Goal: Information Seeking & Learning: Learn about a topic

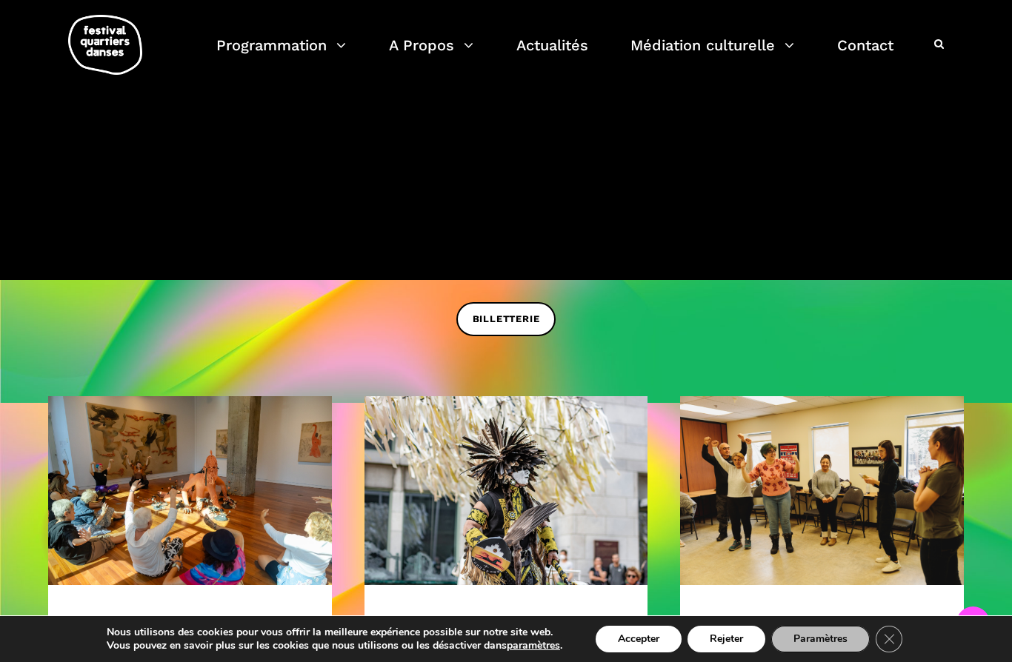
scroll to position [290, 0]
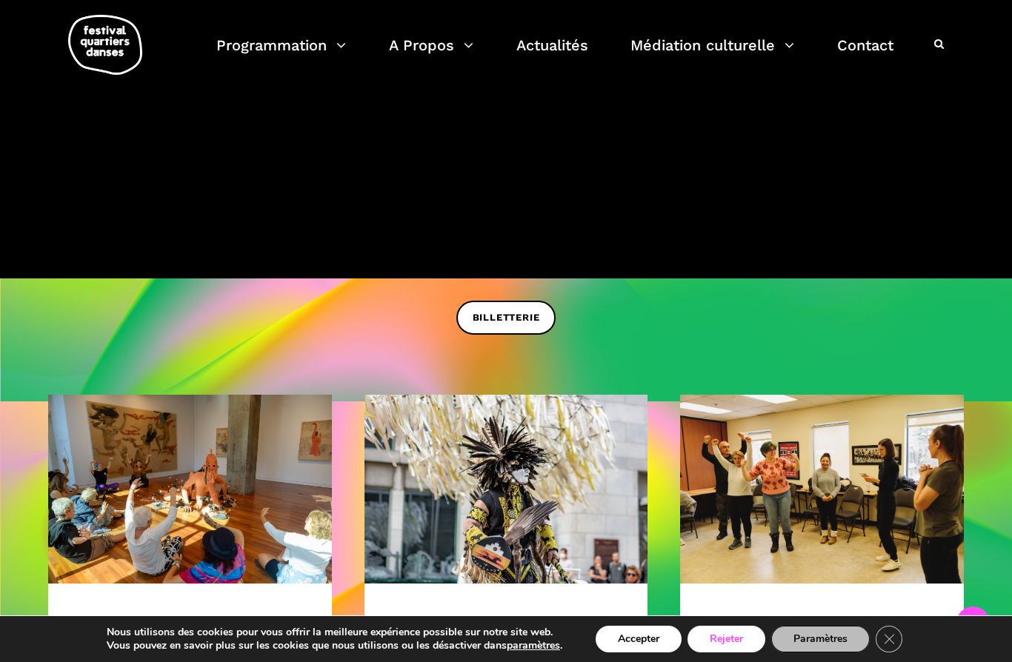
click at [729, 652] on button "Rejeter" at bounding box center [726, 639] width 78 height 27
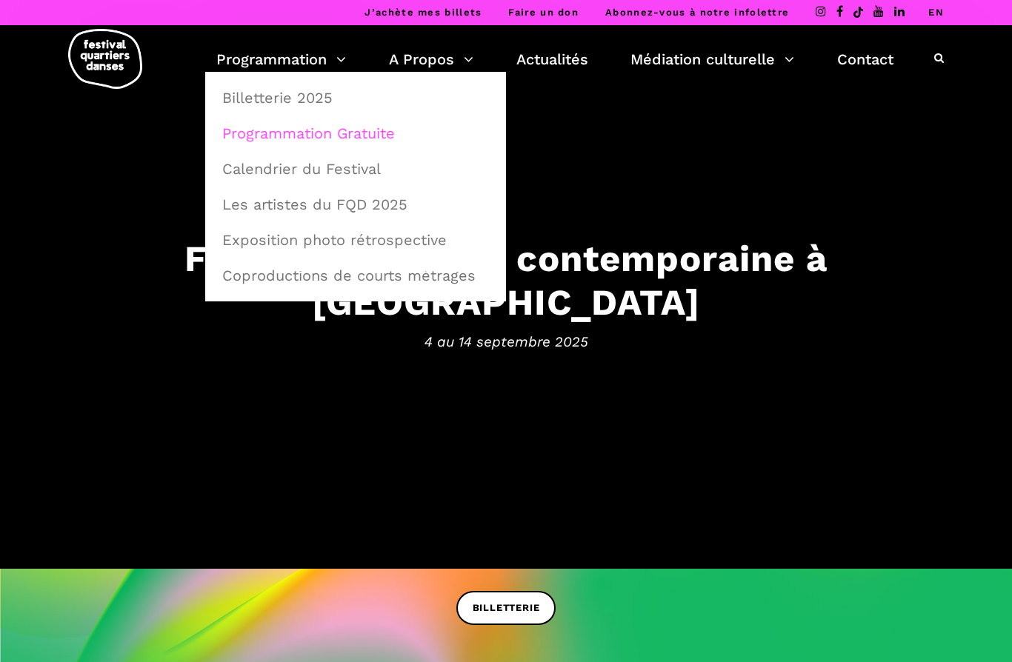
click at [362, 128] on link "Programmation Gratuite" at bounding box center [355, 133] width 284 height 34
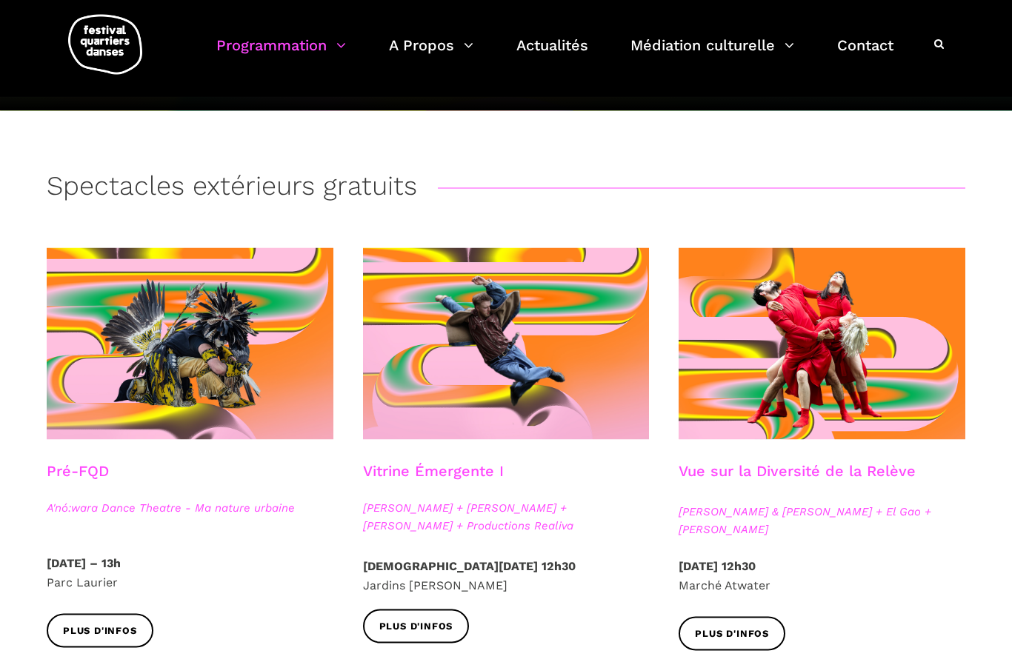
scroll to position [219, 0]
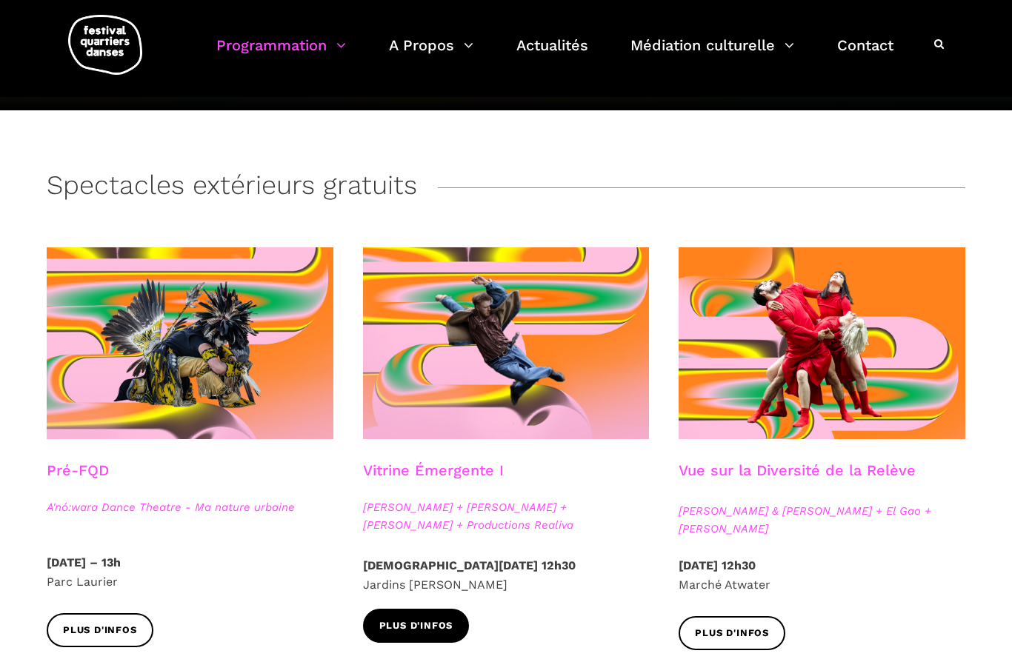
click at [438, 624] on span "Plus d'infos" at bounding box center [416, 626] width 74 height 16
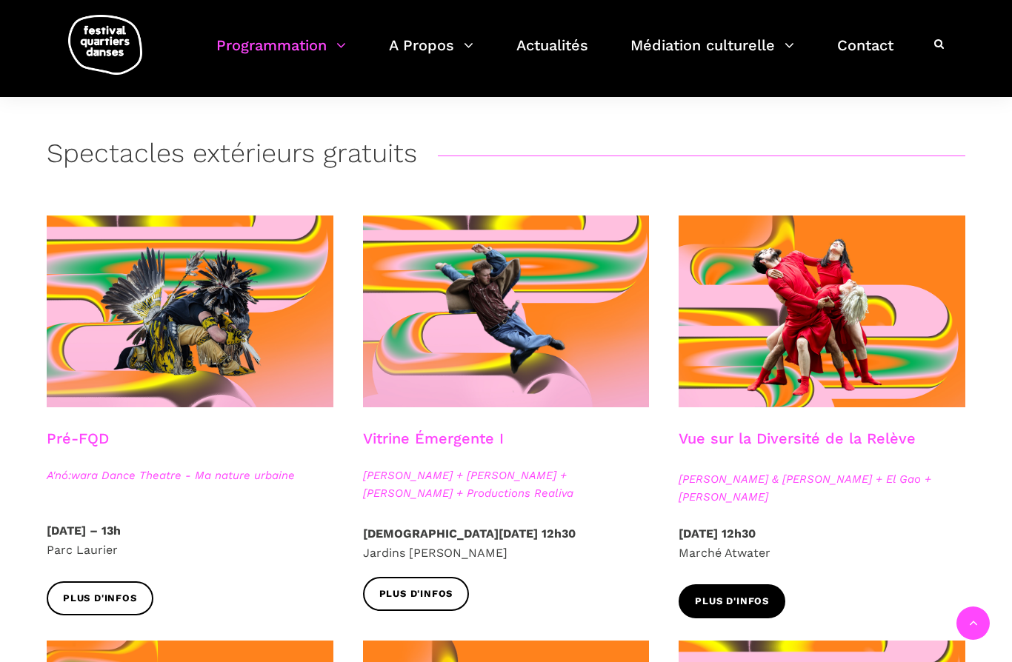
click at [747, 590] on link "Plus d'infos" at bounding box center [731, 600] width 107 height 33
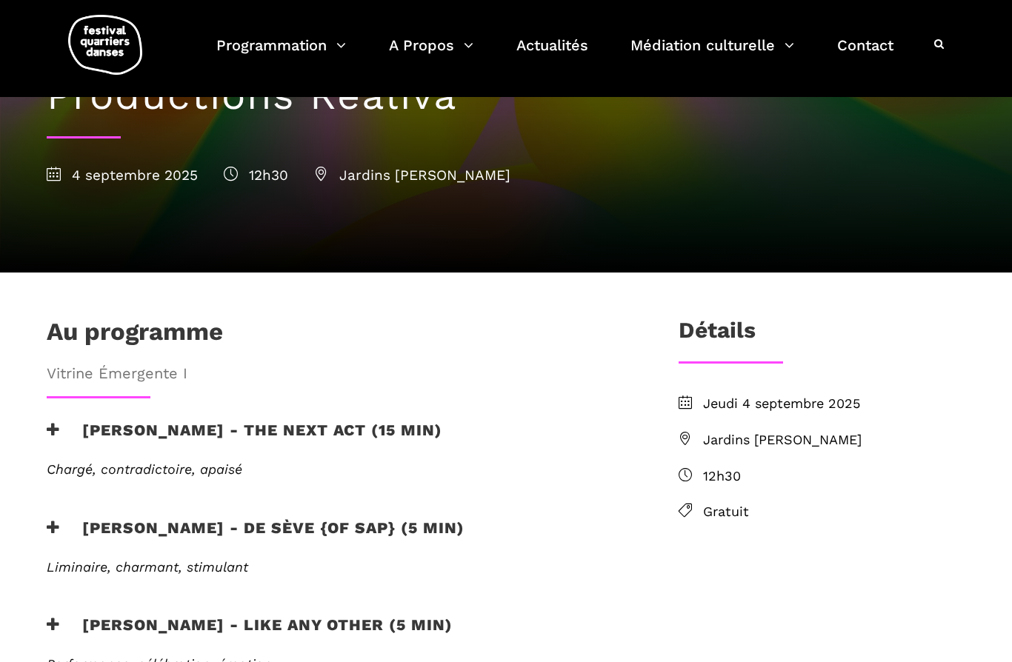
scroll to position [213, 0]
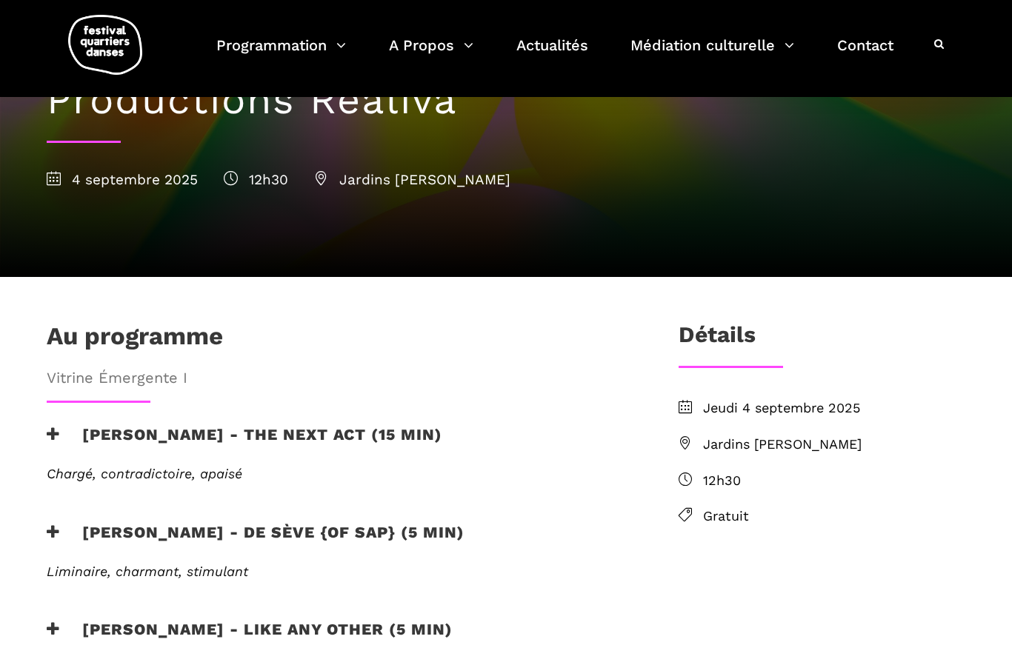
click at [55, 427] on icon at bounding box center [53, 435] width 13 height 16
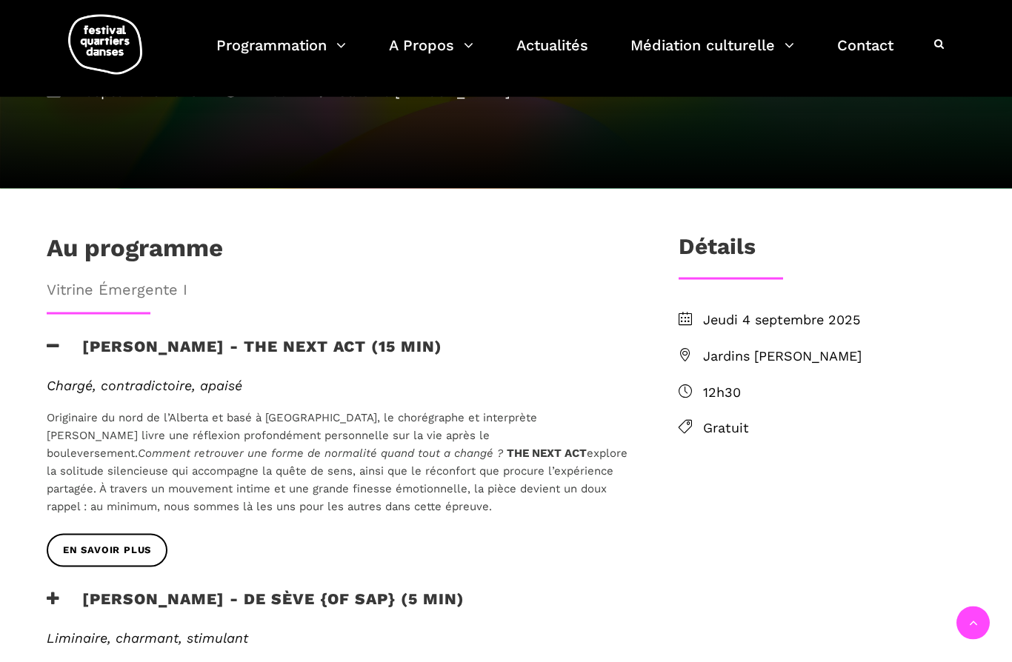
scroll to position [303, 0]
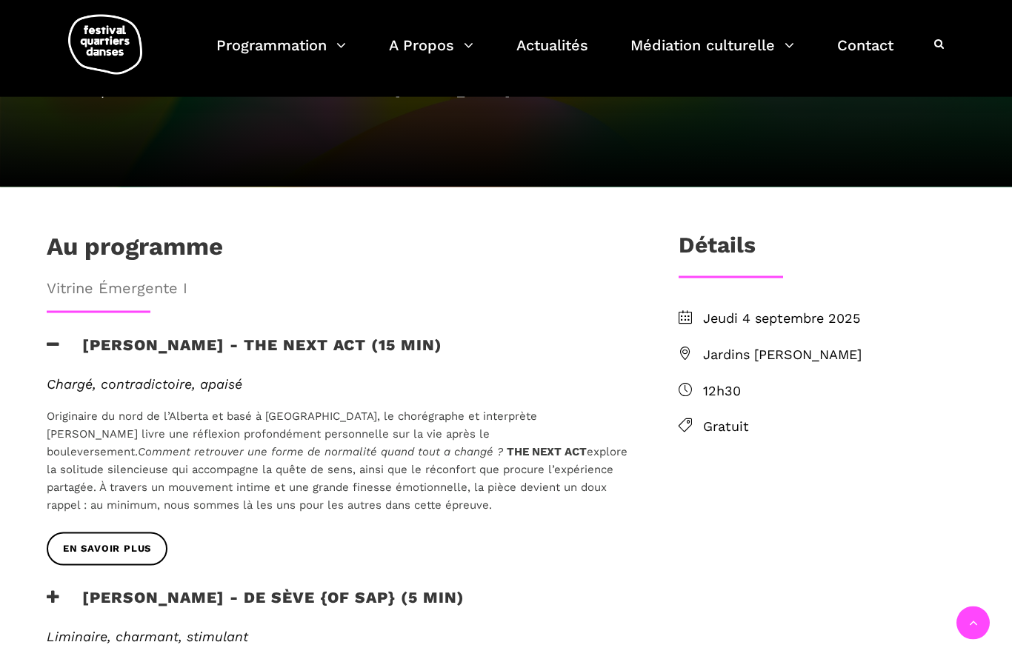
click at [50, 337] on icon at bounding box center [53, 345] width 13 height 16
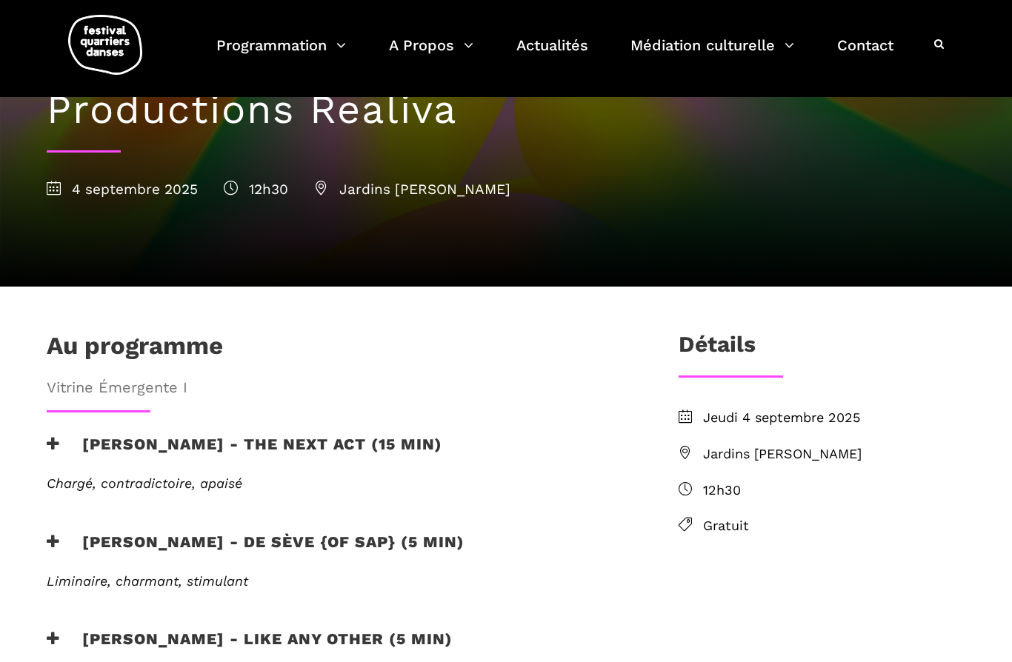
scroll to position [204, 0]
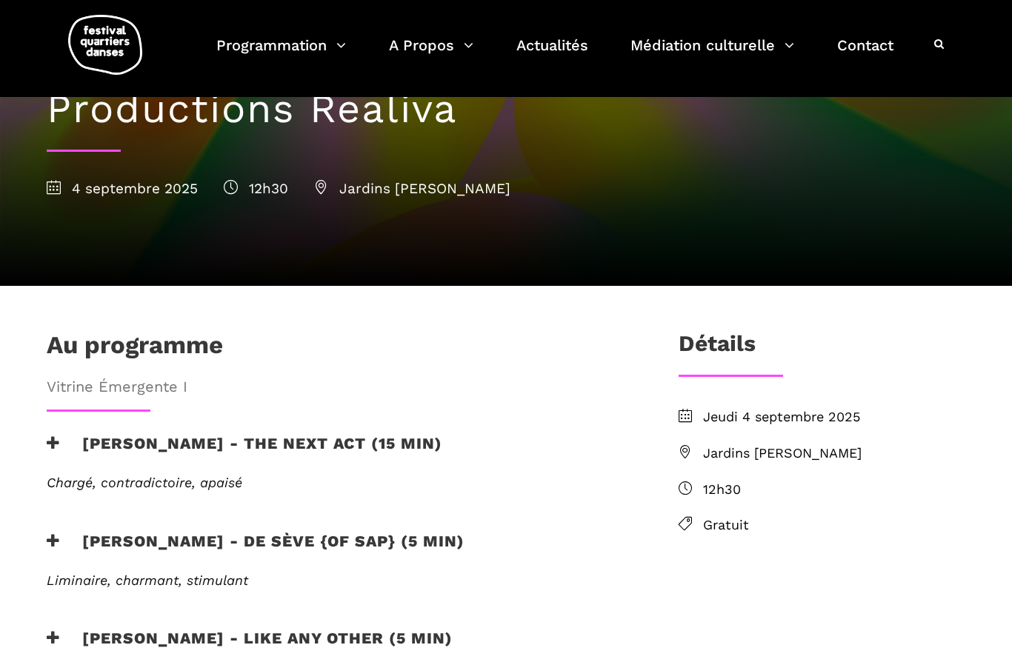
click at [47, 435] on icon at bounding box center [53, 443] width 13 height 16
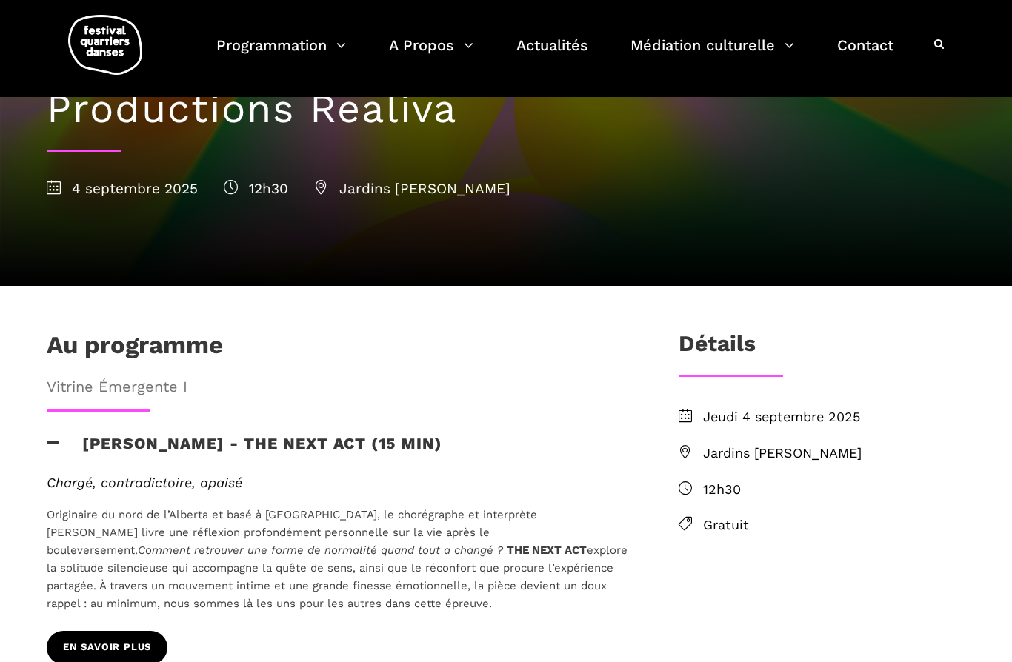
click at [112, 640] on span "EN SAVOIR PLUS" at bounding box center [107, 648] width 88 height 16
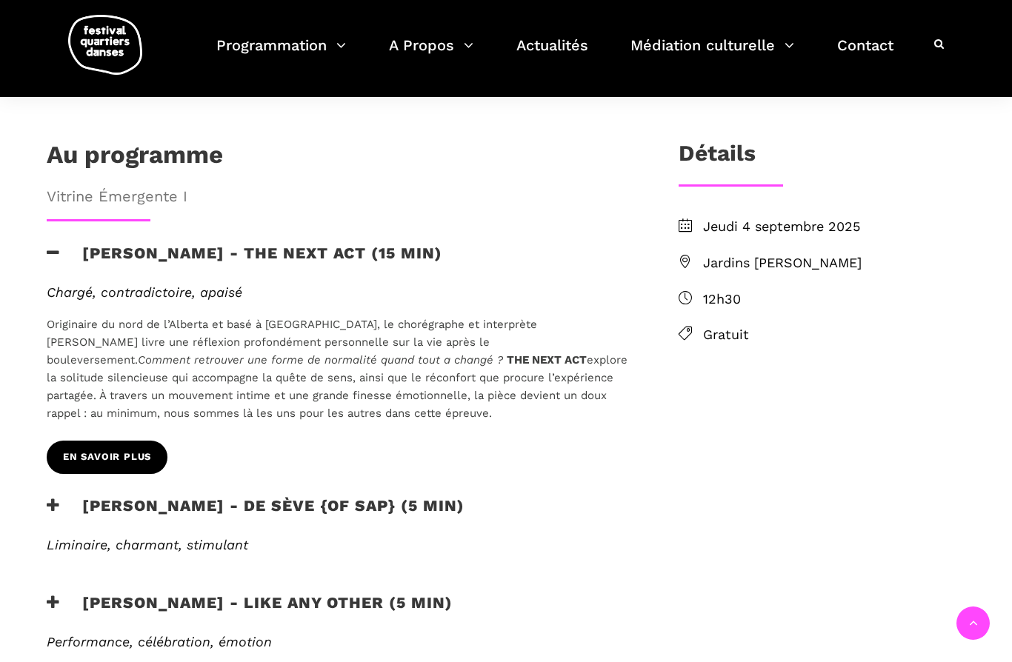
scroll to position [401, 0]
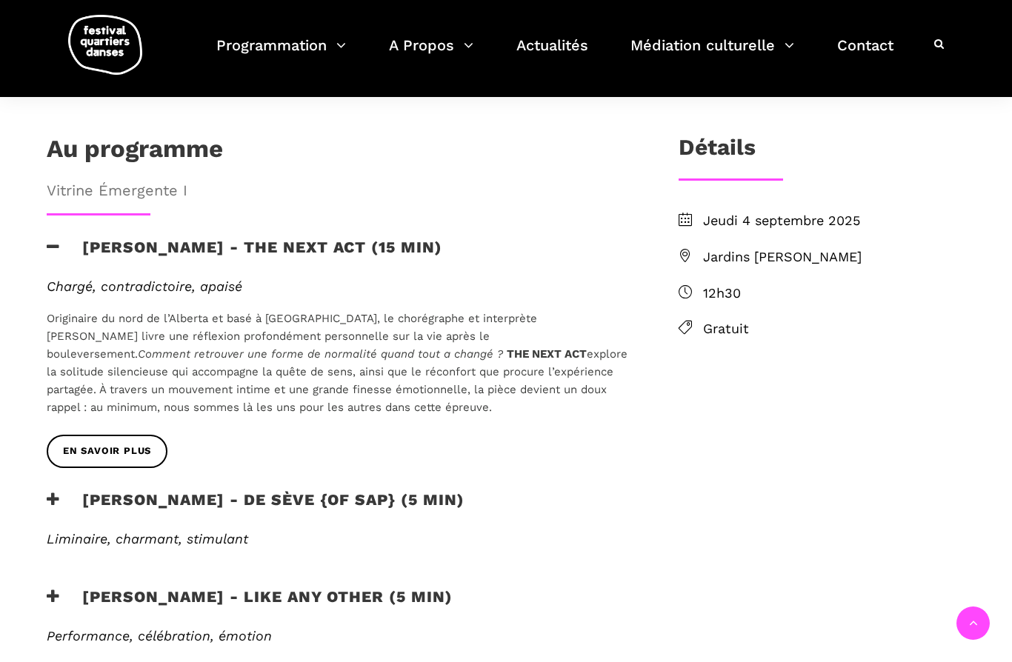
click at [49, 492] on icon at bounding box center [53, 500] width 13 height 16
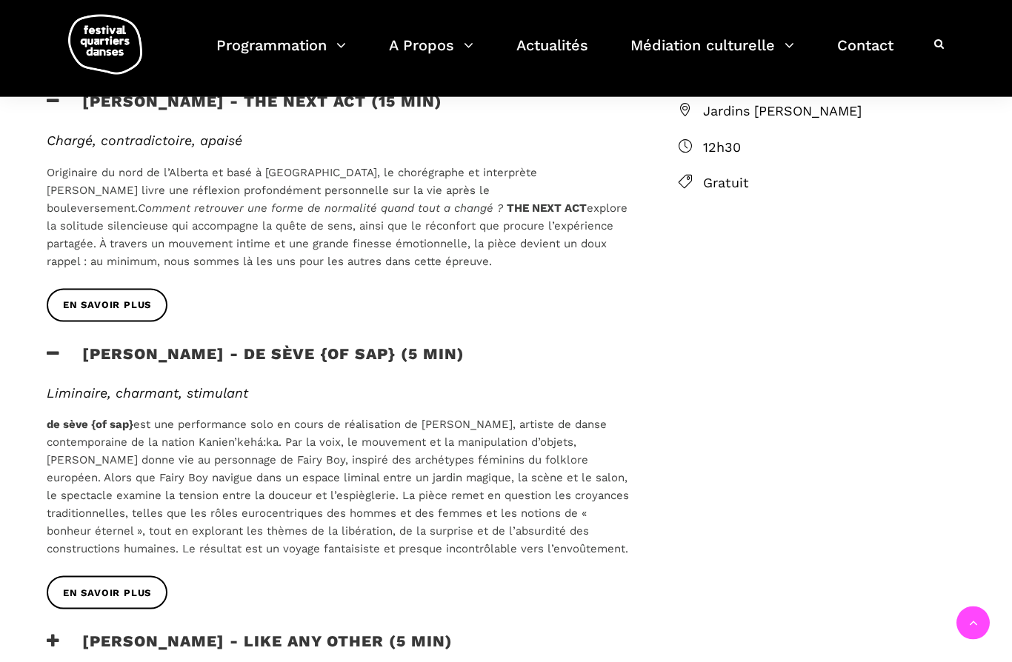
scroll to position [547, 0]
click at [113, 585] on span "EN SAVOIR PLUS" at bounding box center [107, 593] width 88 height 16
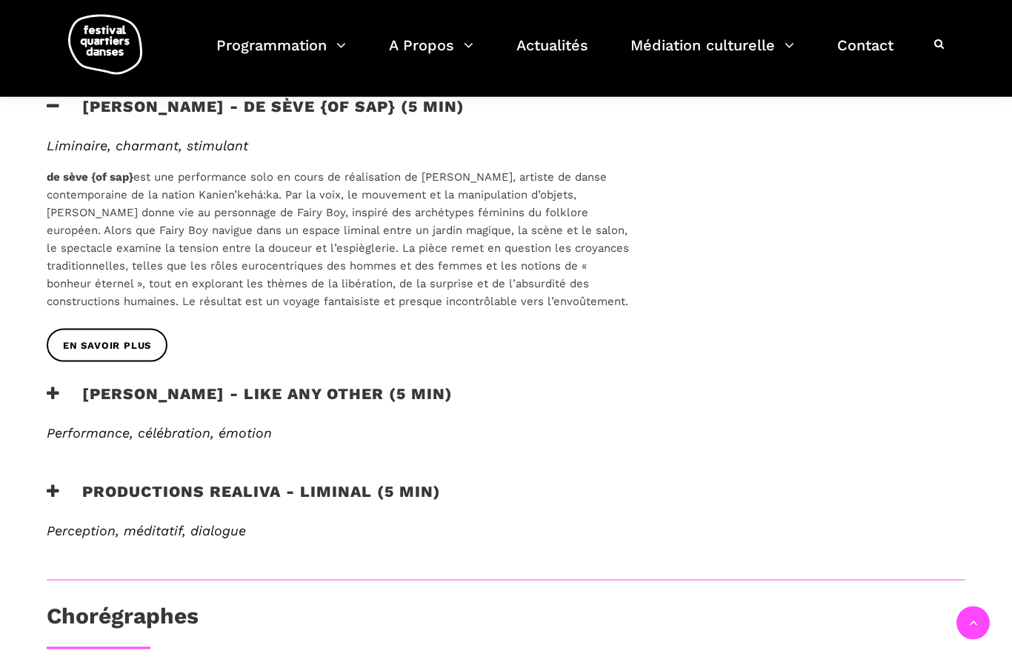
click at [56, 386] on icon at bounding box center [53, 394] width 13 height 16
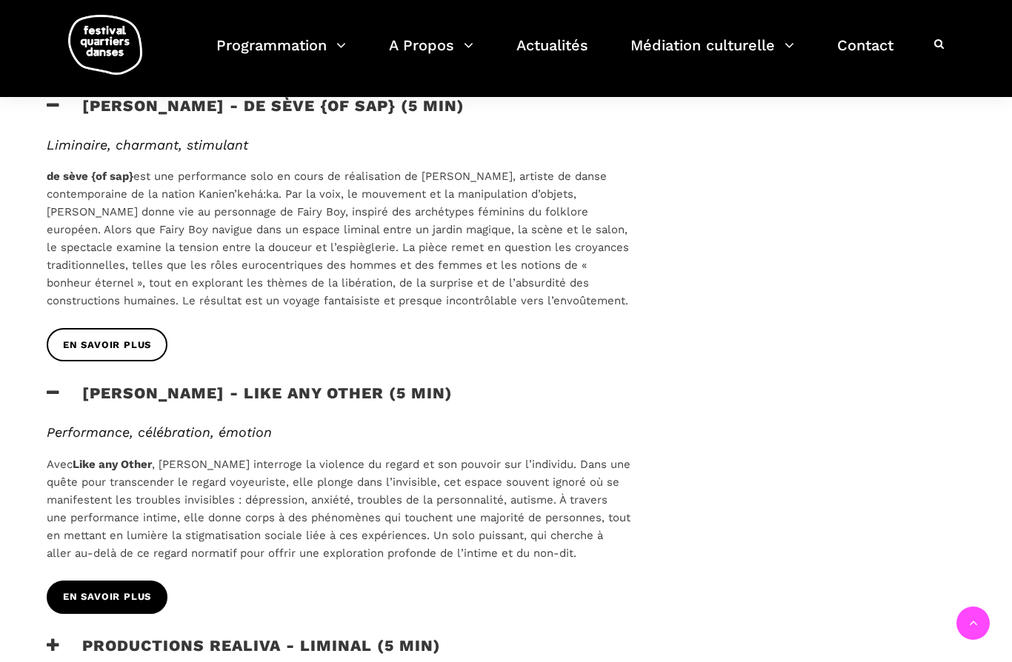
click at [127, 590] on span "EN SAVOIR PLUS" at bounding box center [107, 598] width 88 height 16
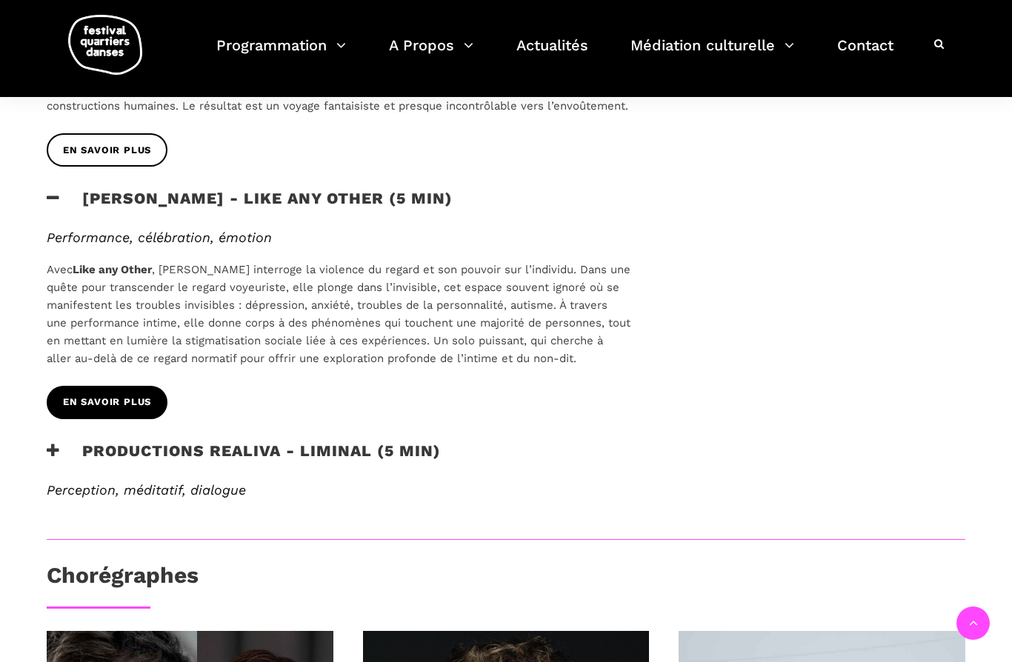
scroll to position [989, 0]
click at [117, 395] on span "EN SAVOIR PLUS" at bounding box center [107, 403] width 88 height 16
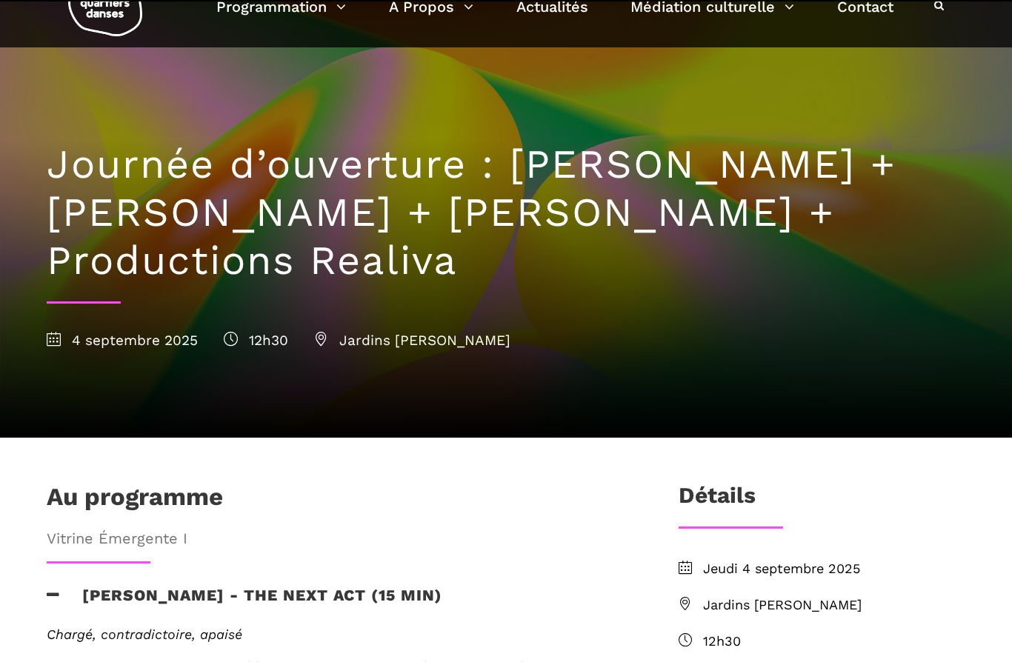
scroll to position [0, 0]
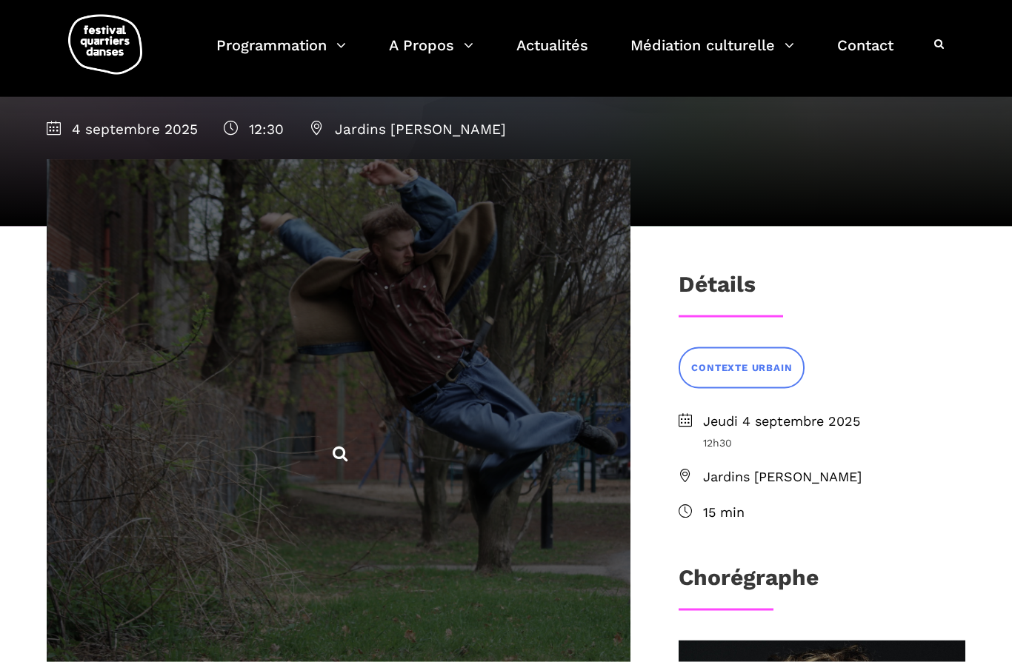
click at [492, 457] on span at bounding box center [339, 452] width 584 height 584
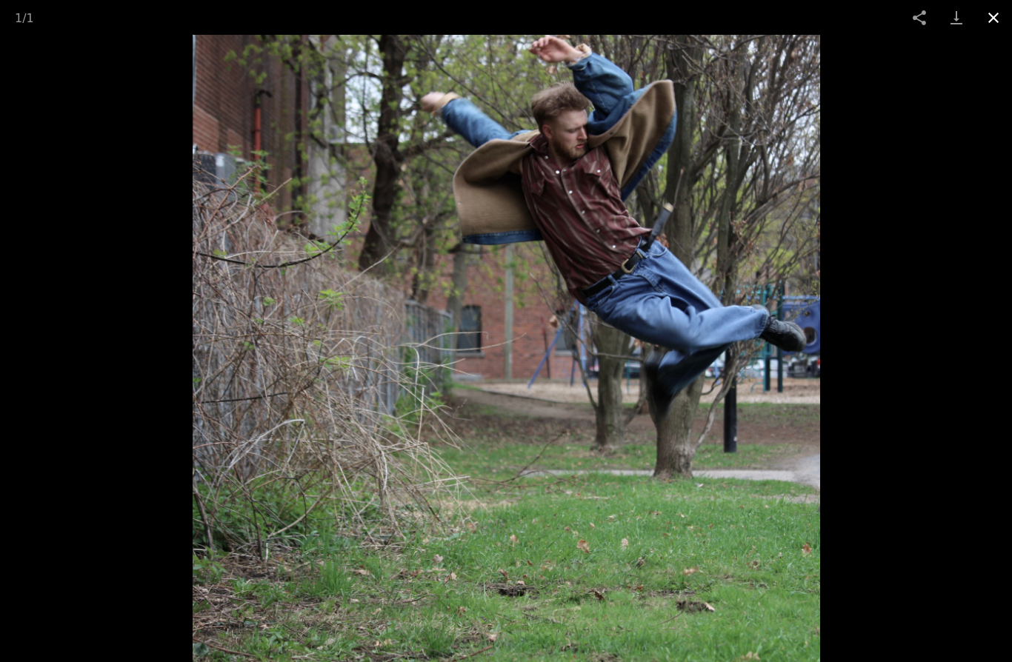
click at [985, 17] on button "Close gallery" at bounding box center [993, 17] width 37 height 35
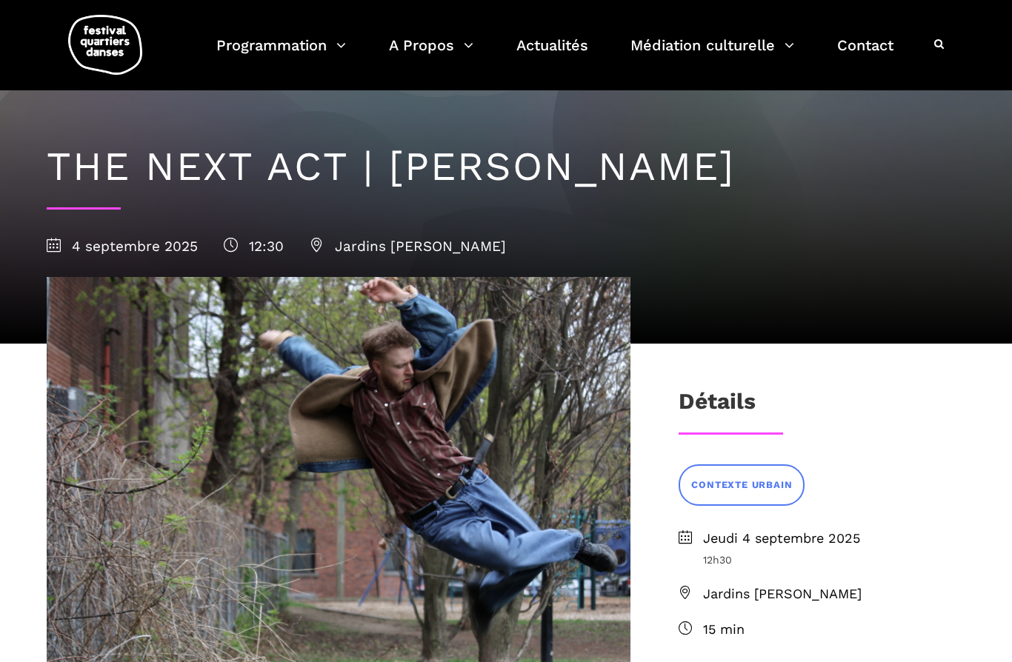
scroll to position [0, 0]
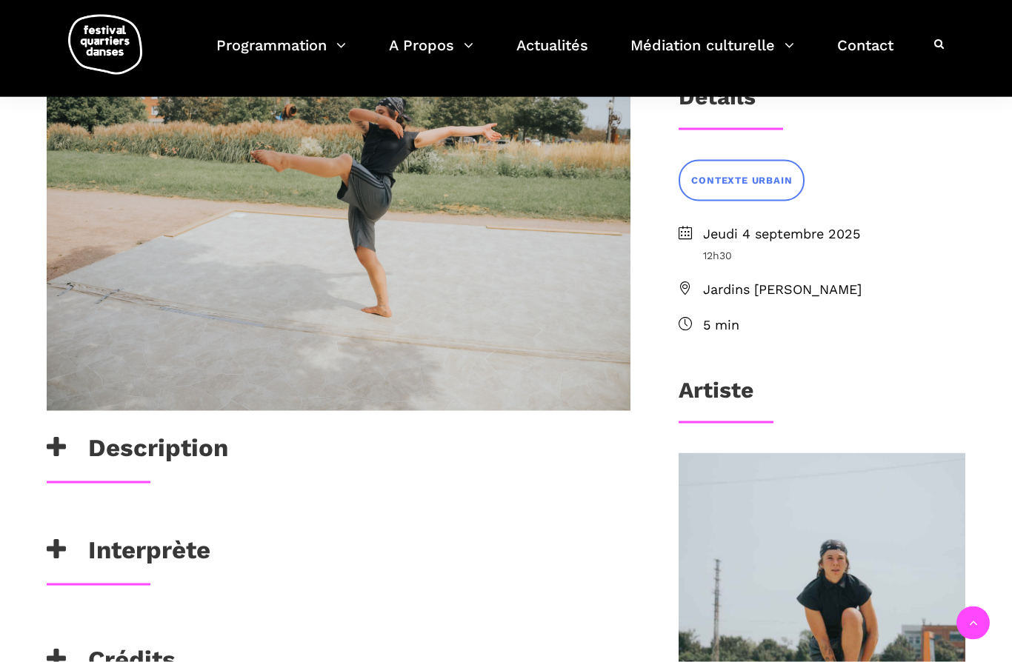
scroll to position [338, 0]
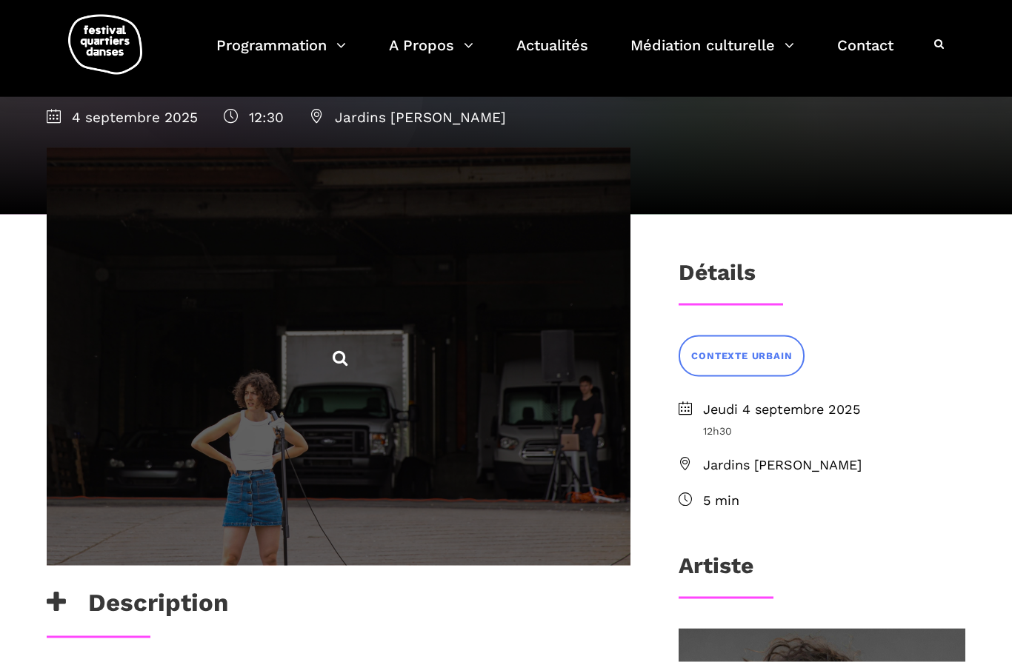
click at [430, 467] on span at bounding box center [339, 356] width 584 height 417
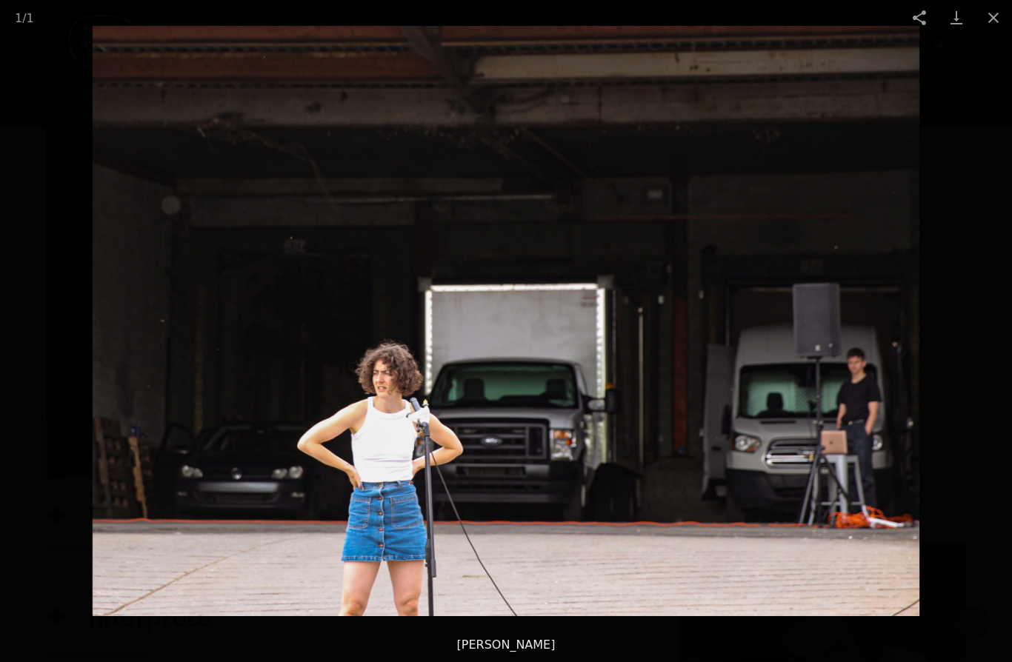
scroll to position [267, 0]
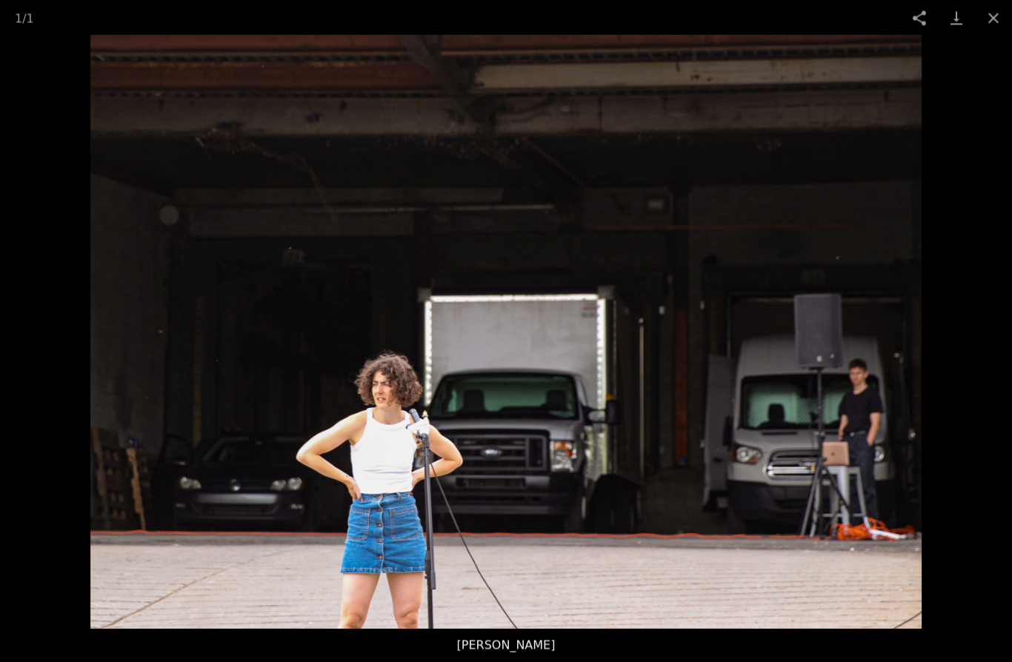
click at [547, 541] on img at bounding box center [506, 332] width 832 height 594
click at [990, 27] on button "Close gallery" at bounding box center [993, 17] width 37 height 35
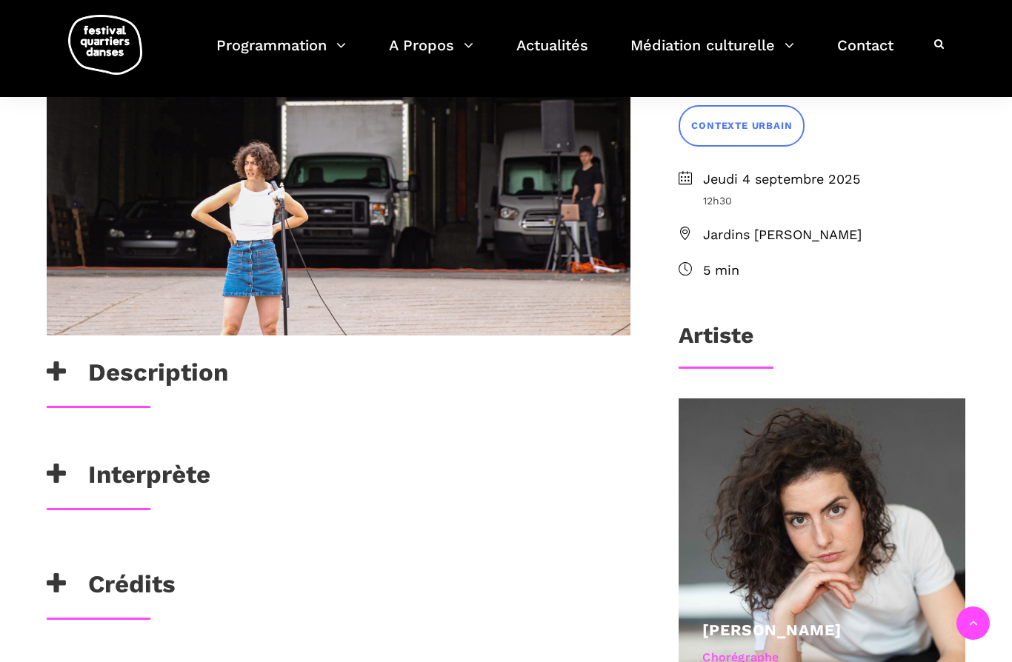
scroll to position [401, 0]
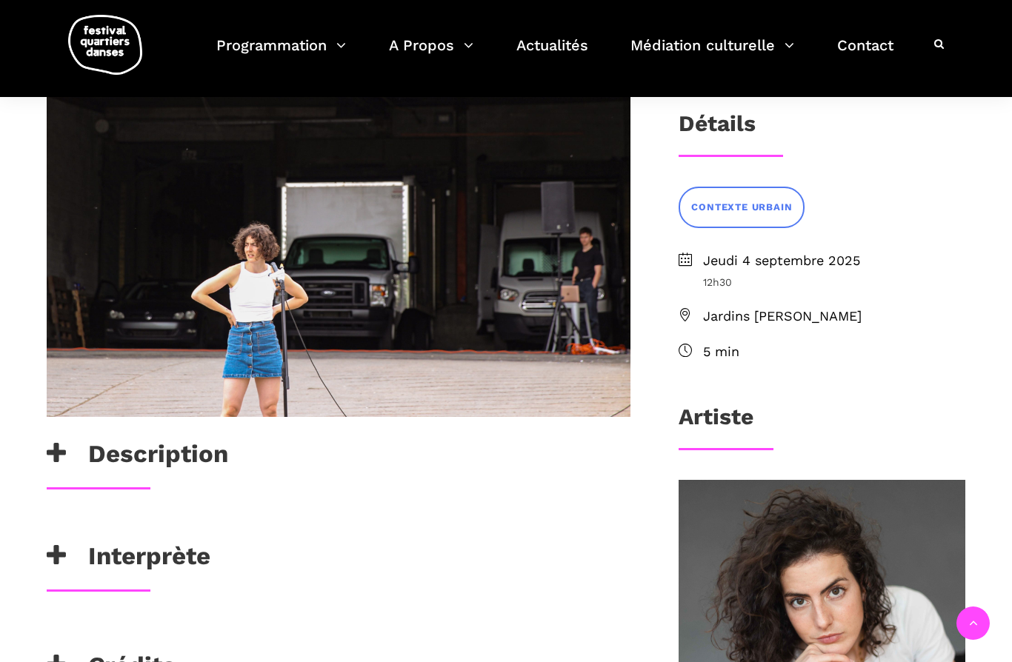
scroll to position [325, 0]
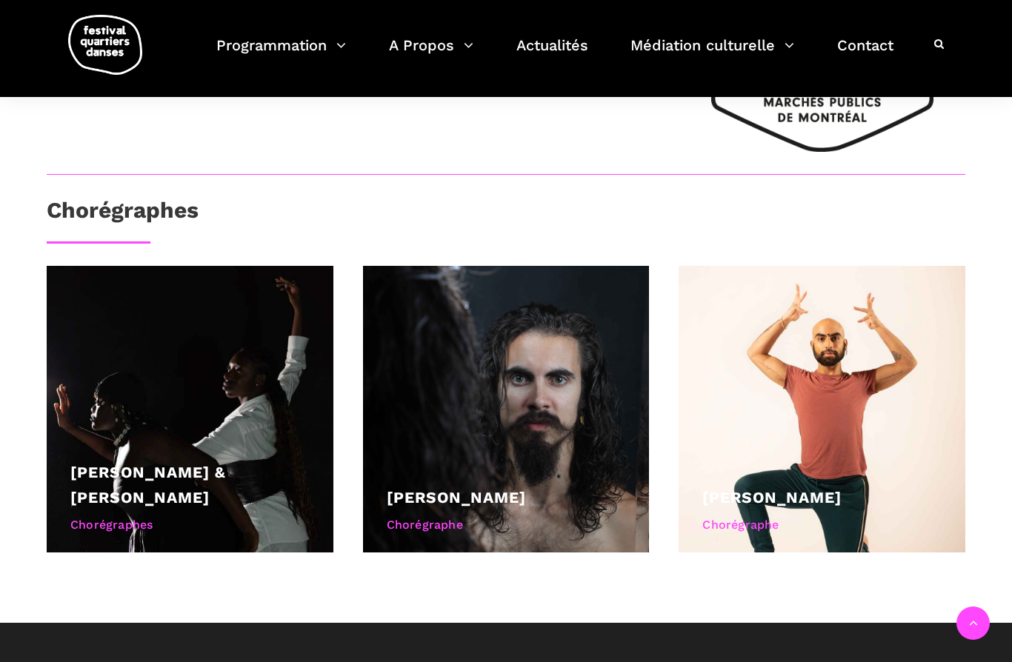
scroll to position [869, 0]
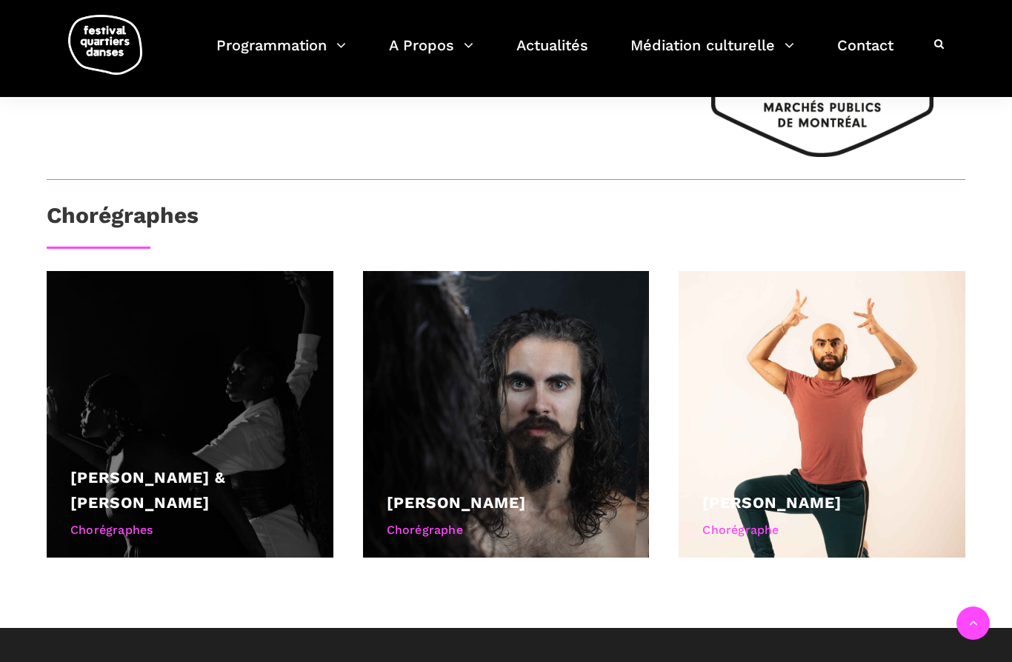
click at [101, 521] on div "Chorégraphes" at bounding box center [189, 530] width 239 height 19
click at [120, 468] on link "[PERSON_NAME] & [PERSON_NAME]" at bounding box center [148, 490] width 156 height 44
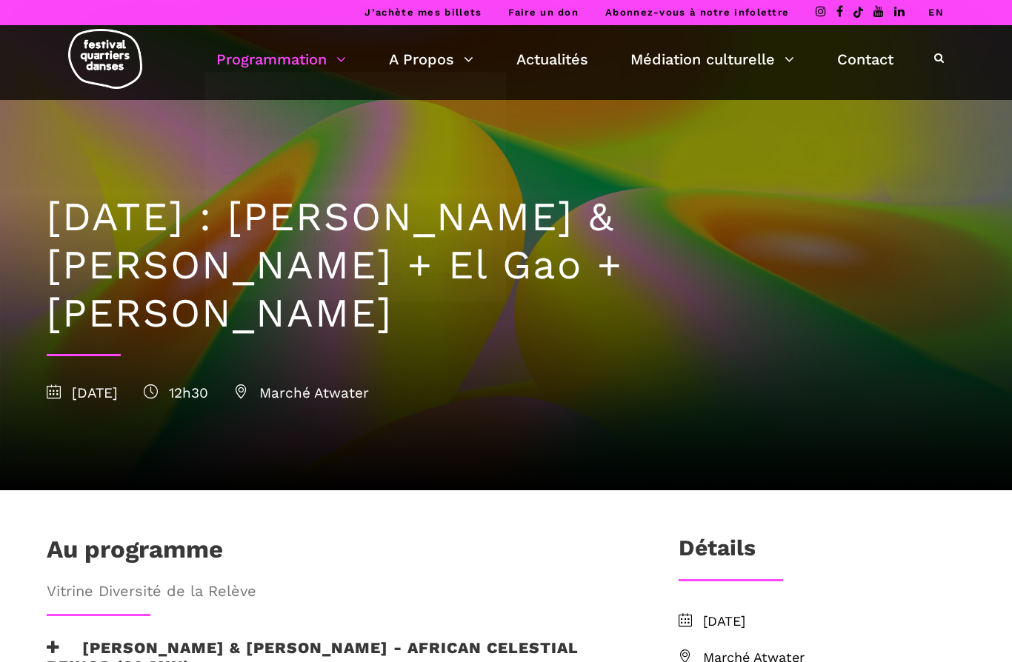
click at [309, 63] on link "Programmation" at bounding box center [281, 59] width 130 height 25
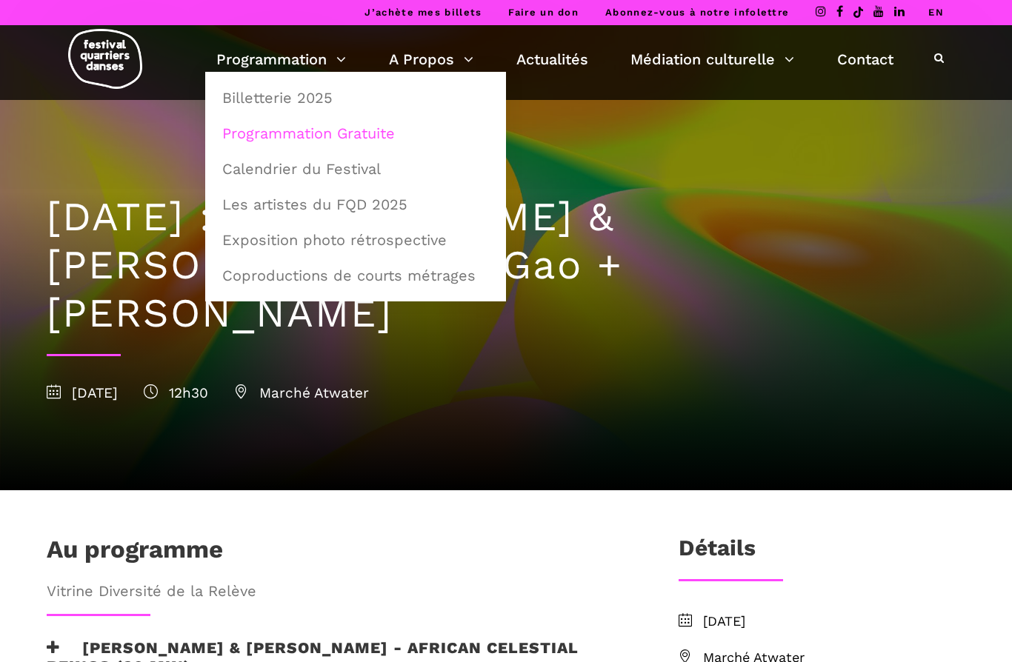
click at [386, 138] on link "Programmation Gratuite" at bounding box center [355, 133] width 284 height 34
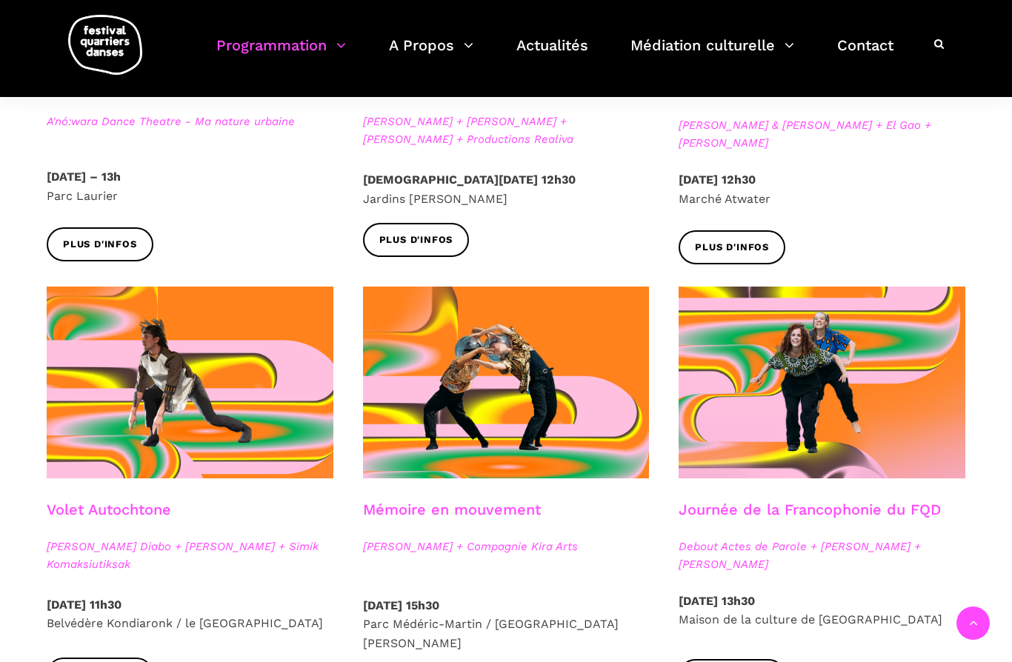
scroll to position [603, 0]
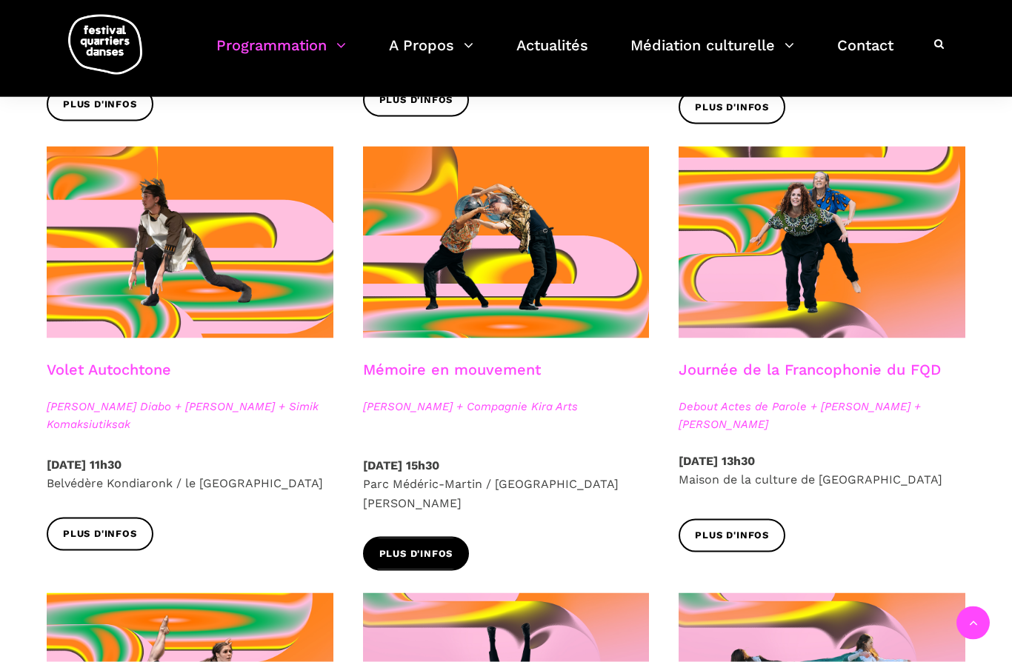
scroll to position [746, 0]
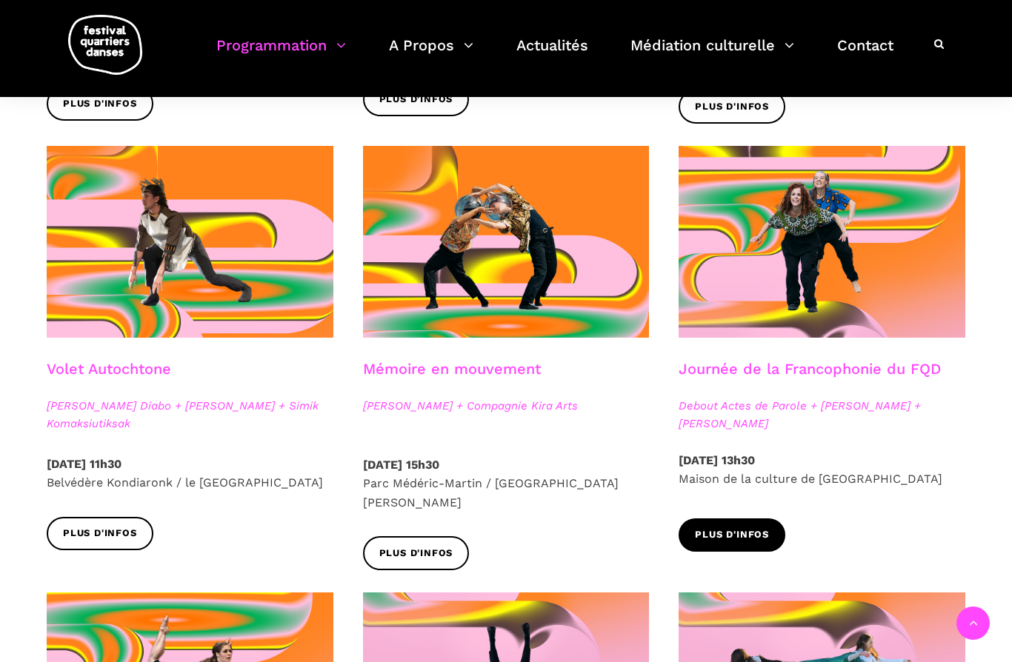
click at [739, 548] on link "Plus d'infos" at bounding box center [731, 534] width 107 height 33
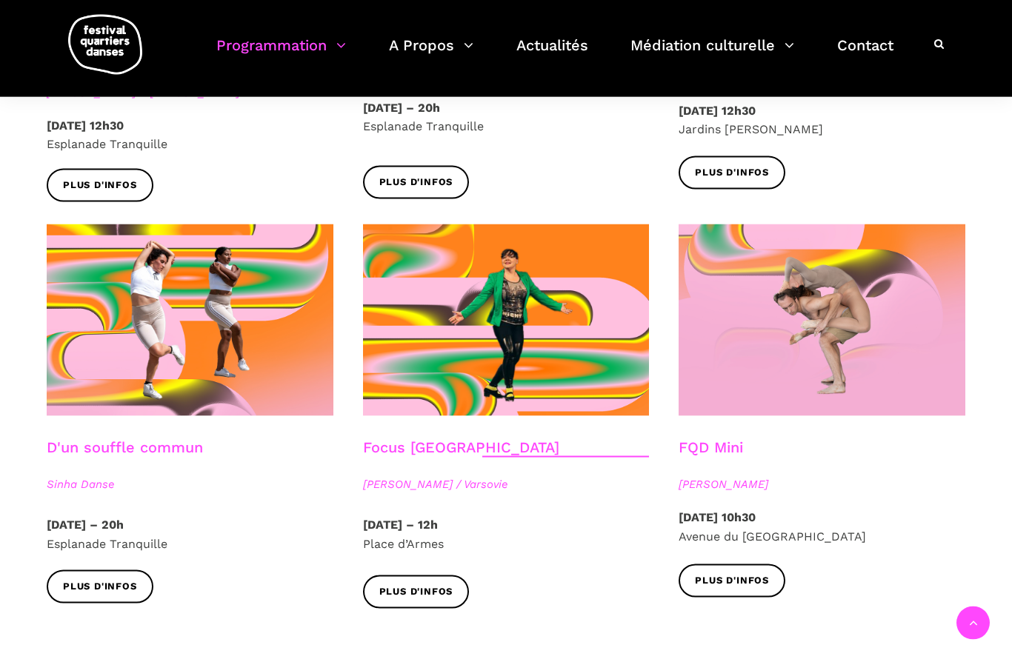
scroll to position [1529, 0]
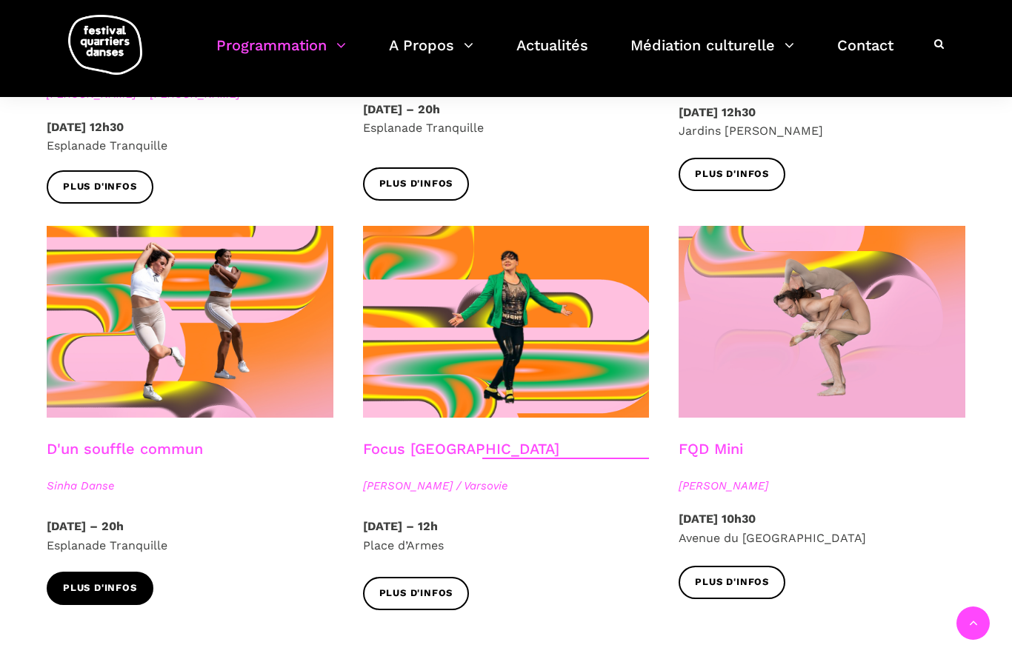
click at [95, 581] on span "Plus d'infos" at bounding box center [100, 589] width 74 height 16
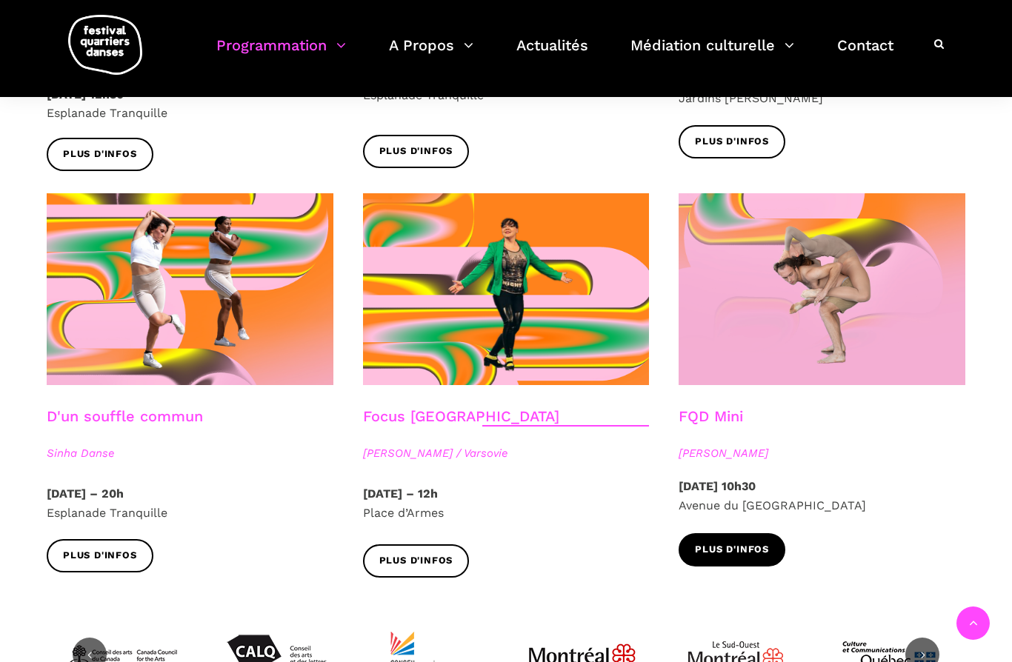
click at [755, 542] on span "Plus d'infos" at bounding box center [732, 550] width 74 height 16
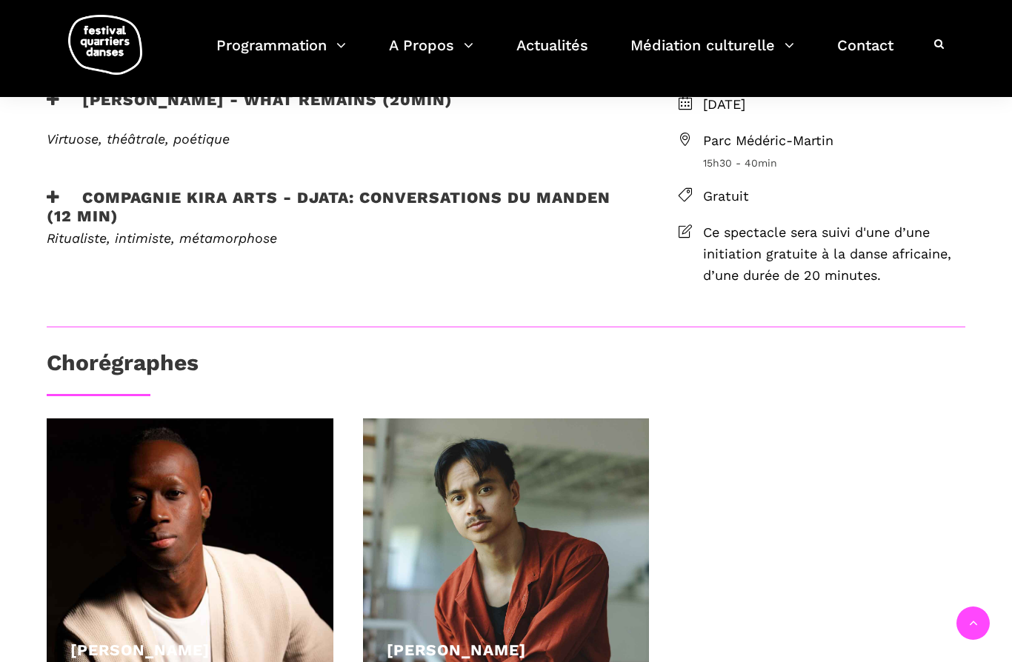
scroll to position [454, 0]
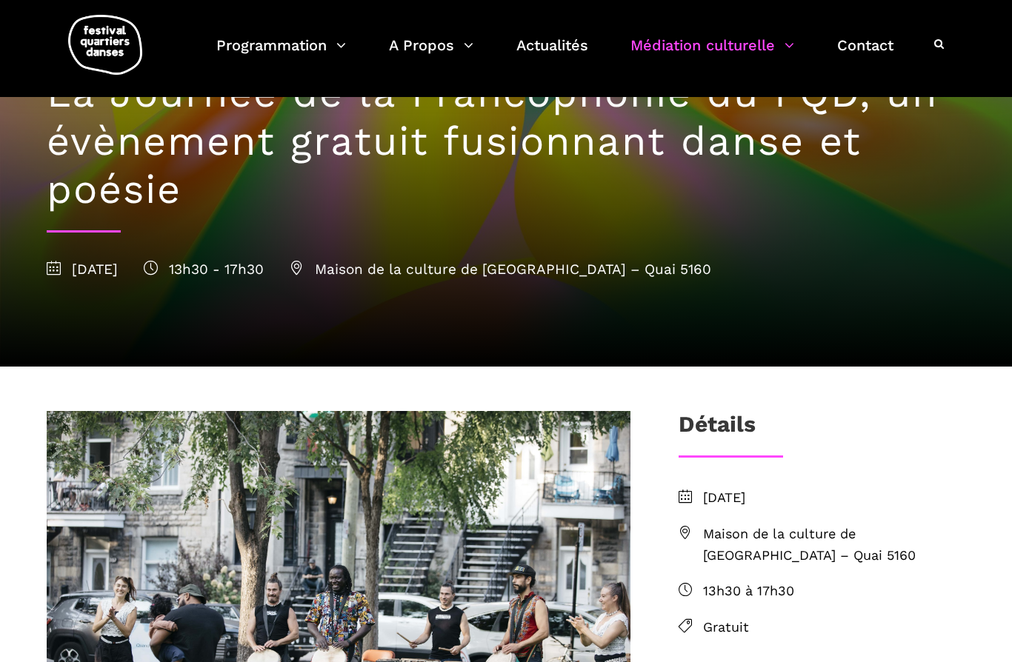
scroll to position [32, 0]
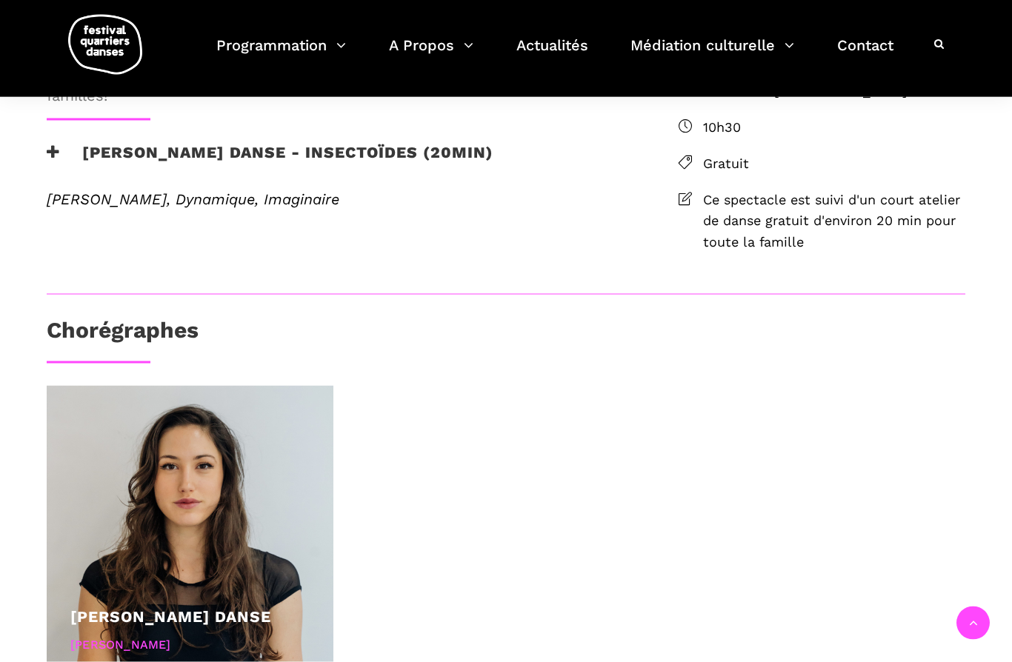
scroll to position [437, 0]
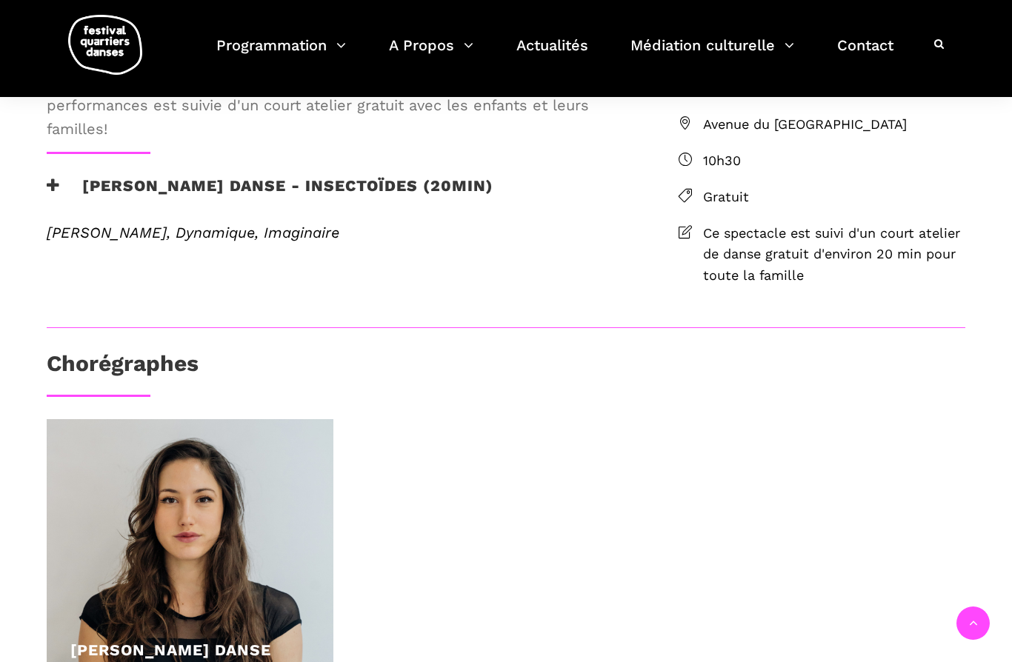
click at [53, 193] on icon at bounding box center [53, 186] width 13 height 16
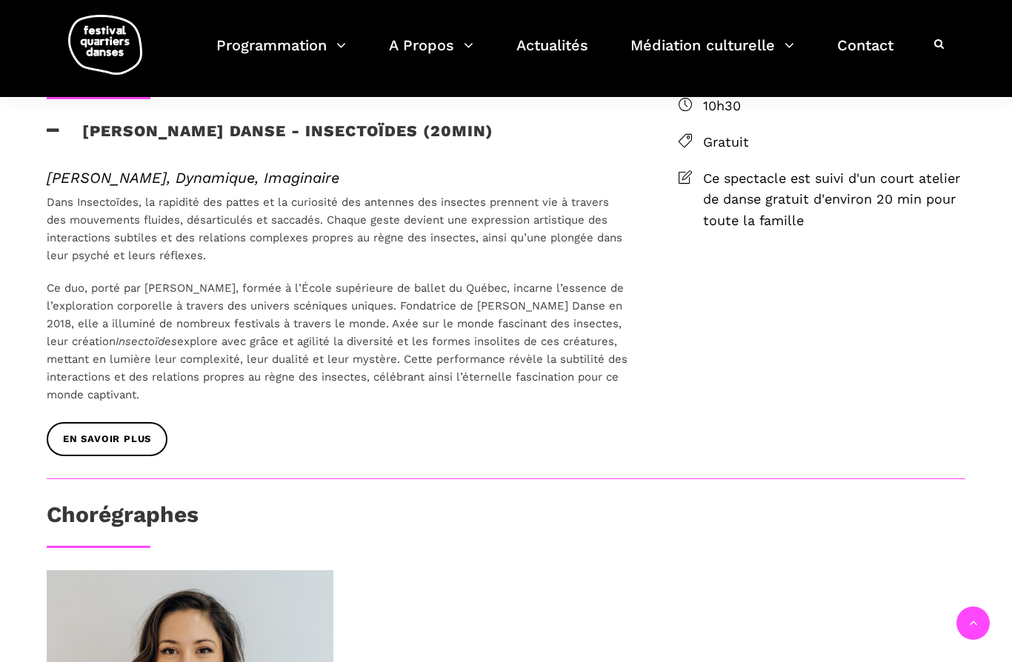
scroll to position [504, 0]
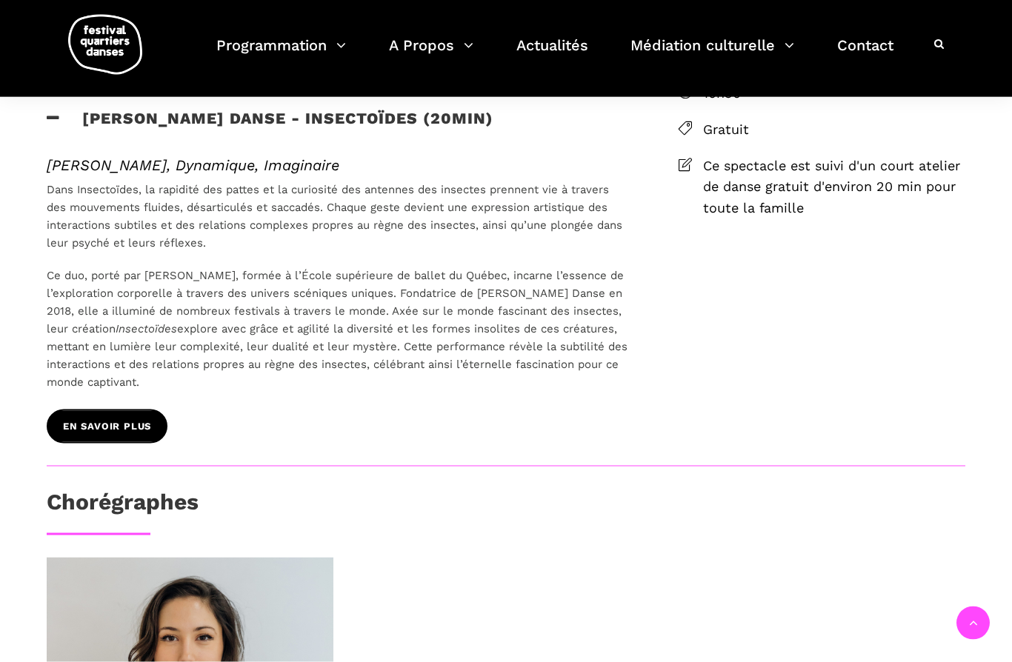
click at [99, 435] on span "EN SAVOIR PLUS" at bounding box center [107, 427] width 88 height 16
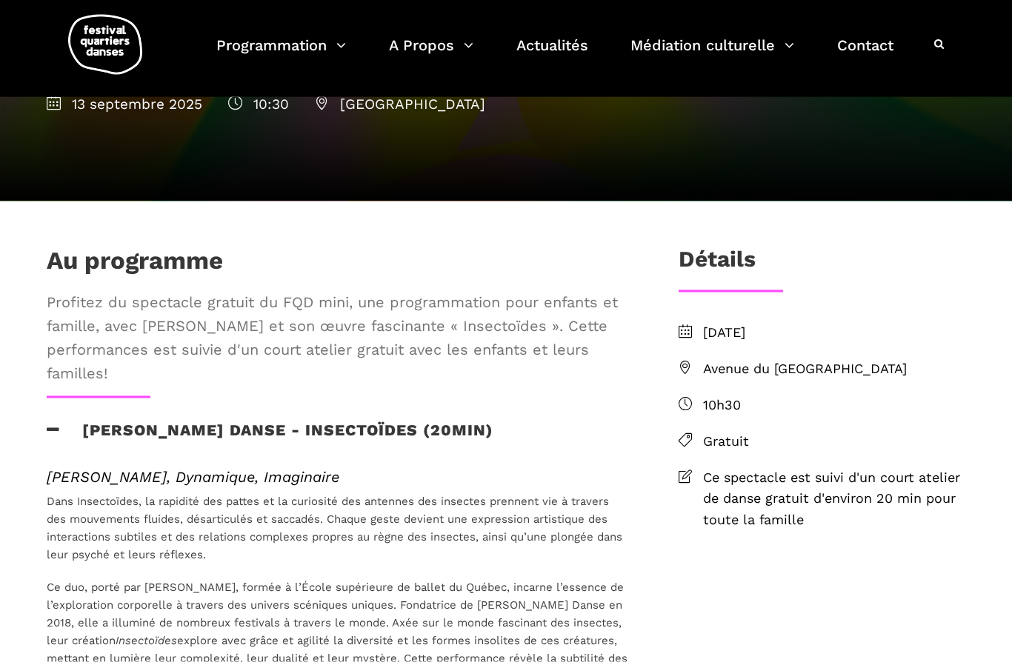
scroll to position [176, 0]
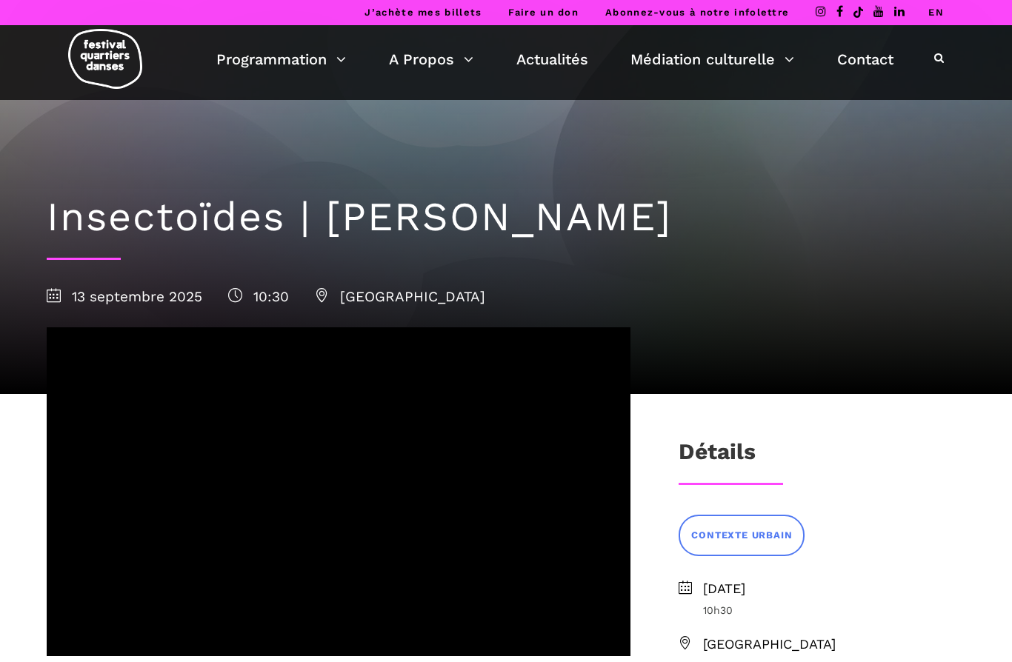
click at [838, 456] on div "Détails" at bounding box center [821, 456] width 287 height 37
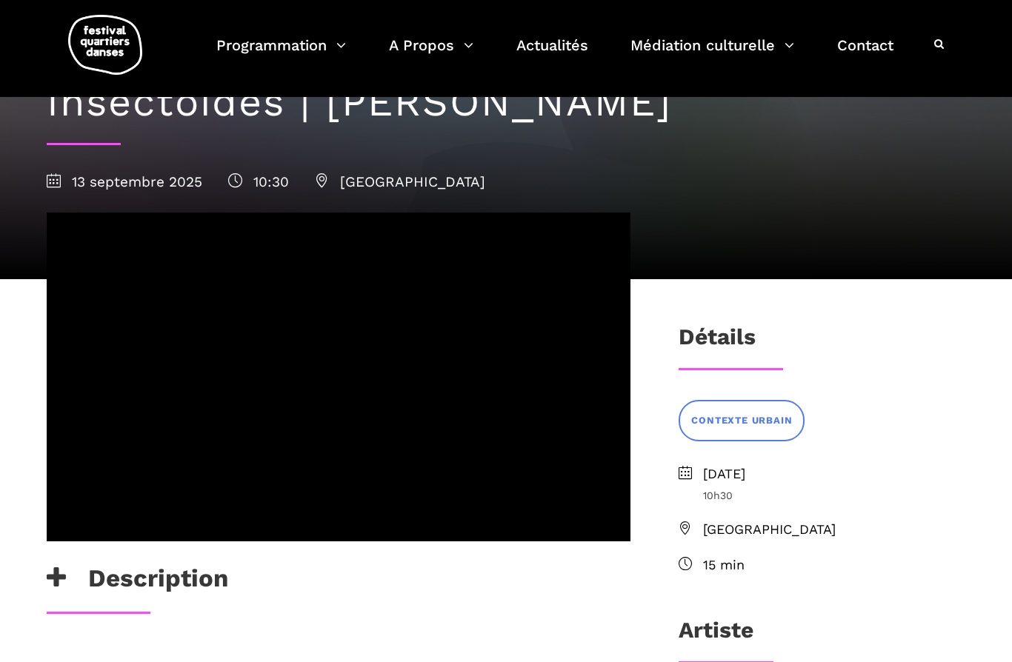
scroll to position [112, 0]
